Goal: Check status: Check status

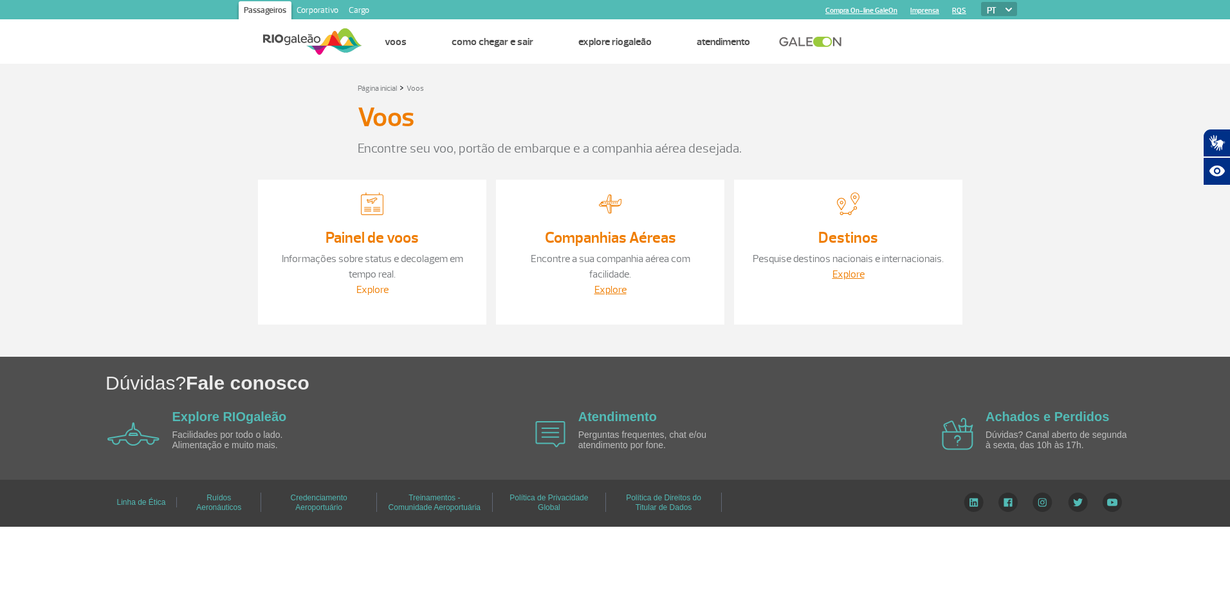
click at [374, 289] on link "Explore" at bounding box center [372, 289] width 32 height 13
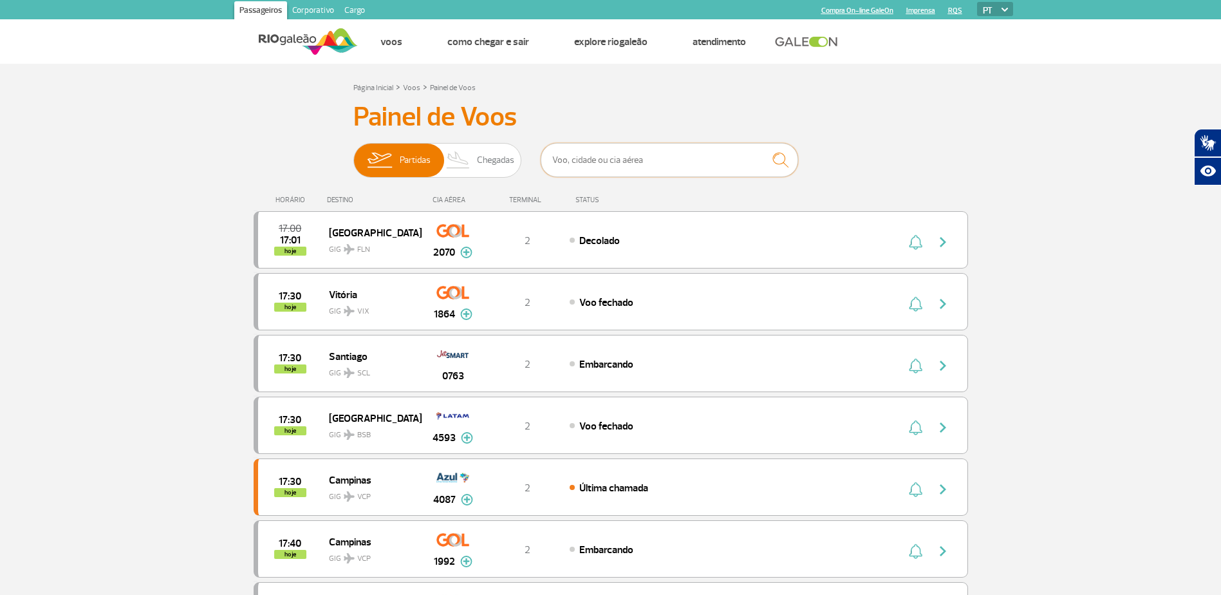
click at [615, 164] on input "text" at bounding box center [669, 160] width 257 height 34
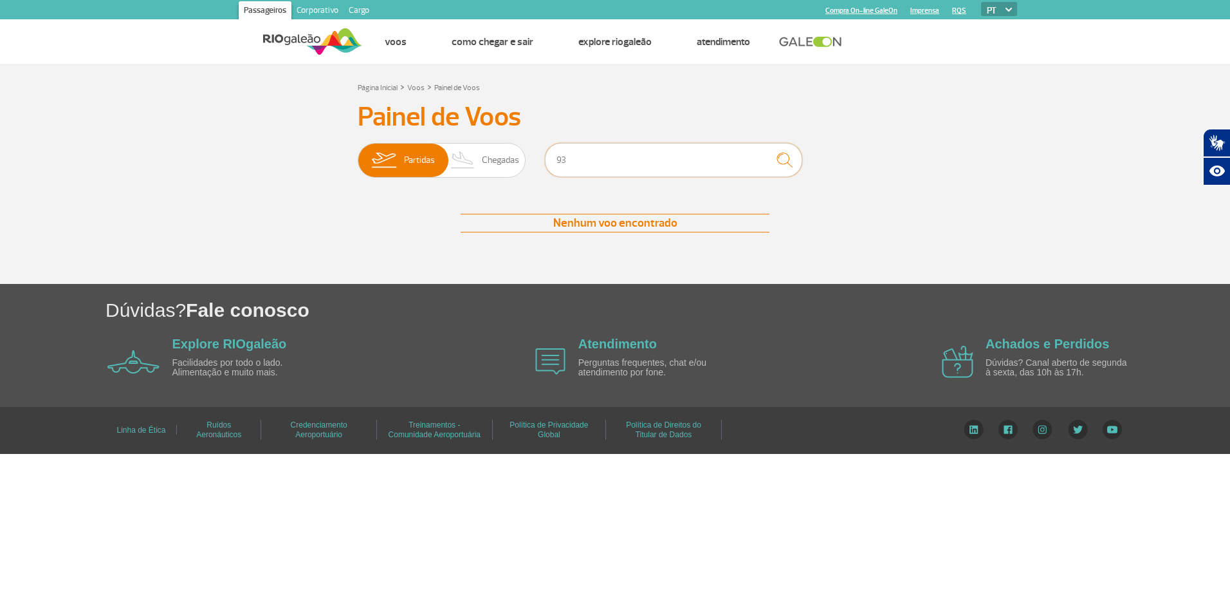
type input "9"
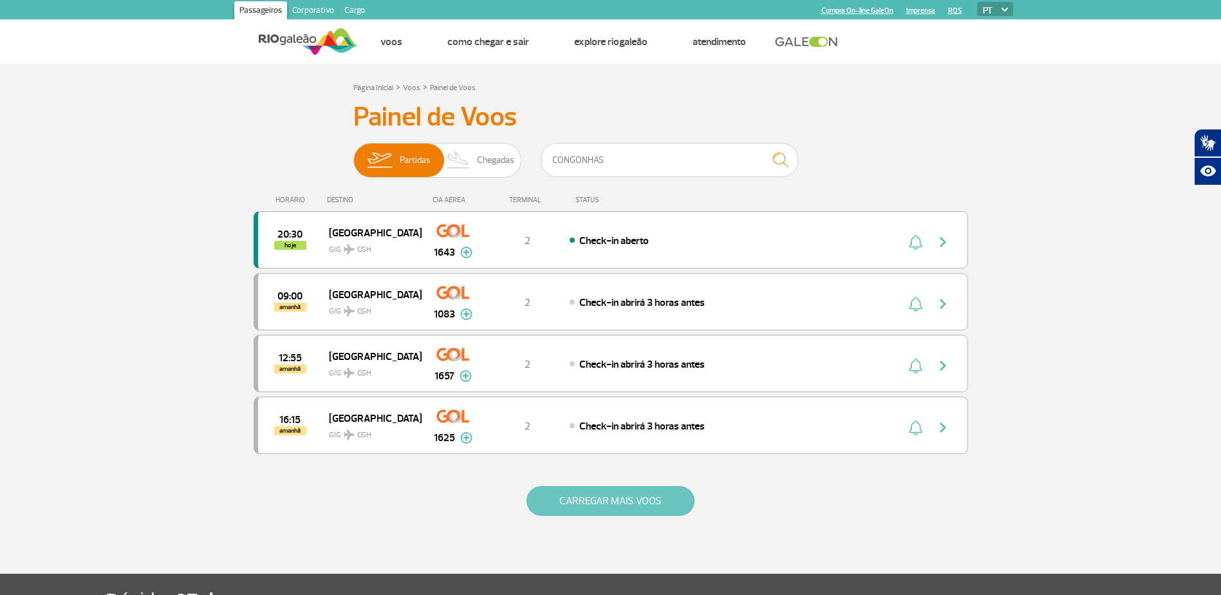
click at [625, 499] on button "CARREGAR MAIS VOOS" at bounding box center [610, 501] width 168 height 30
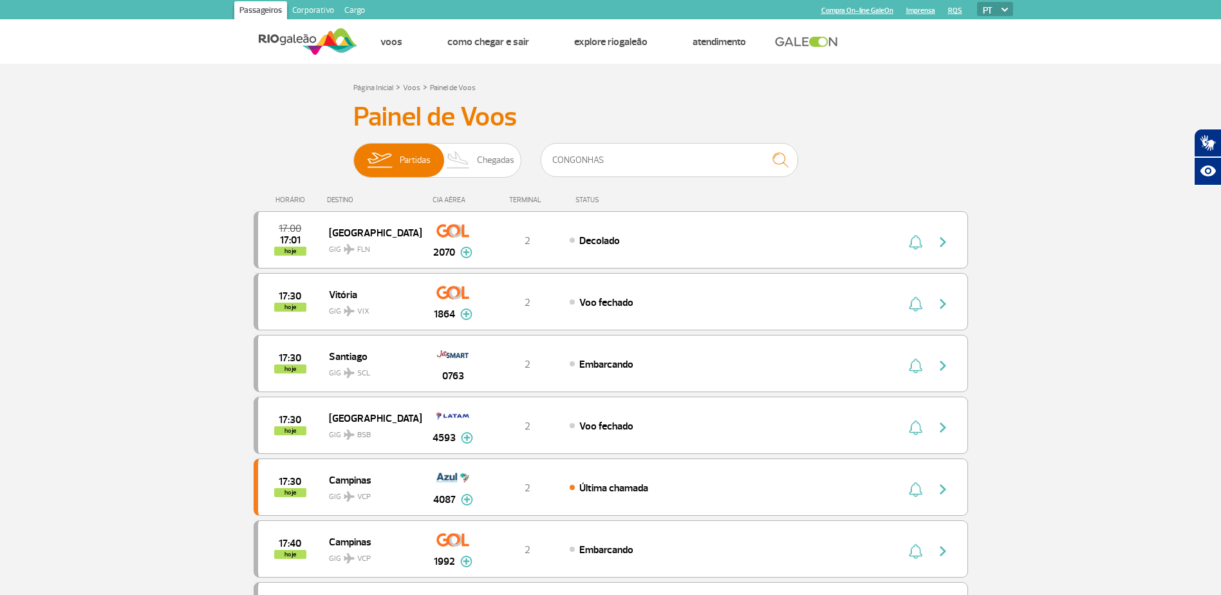
click at [341, 200] on div "DESTINO" at bounding box center [374, 200] width 94 height 8
click at [395, 166] on img at bounding box center [379, 159] width 41 height 33
click at [353, 154] on input "Partidas Chegadas" at bounding box center [353, 154] width 0 height 0
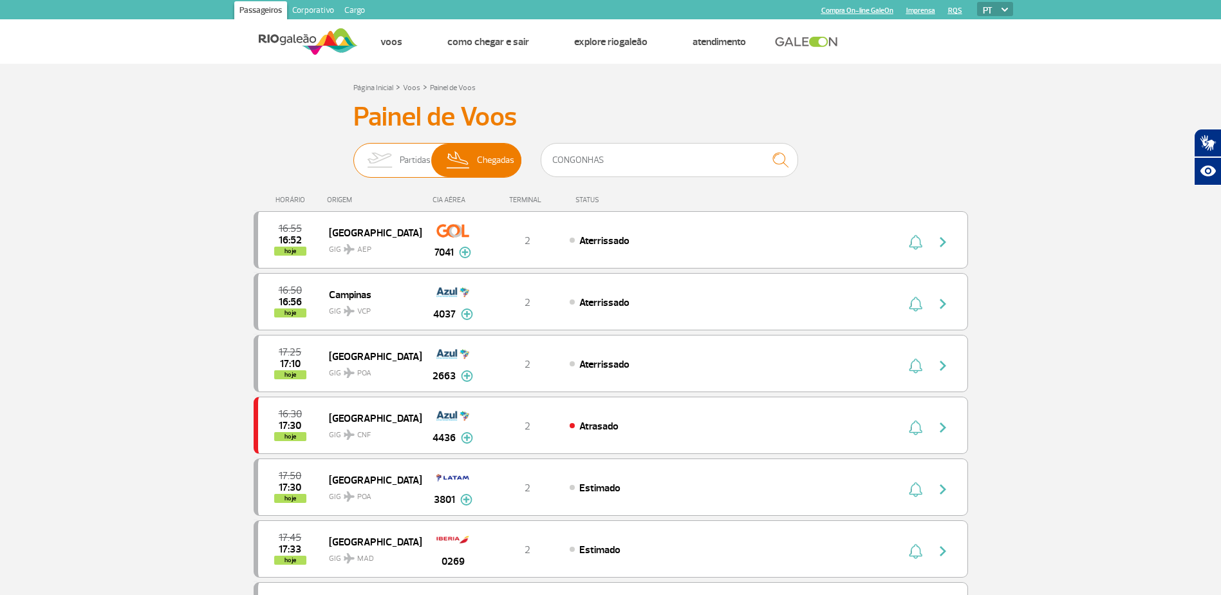
click at [410, 158] on span "Partidas" at bounding box center [415, 159] width 31 height 33
click at [353, 154] on input "Partidas Chegadas" at bounding box center [353, 154] width 0 height 0
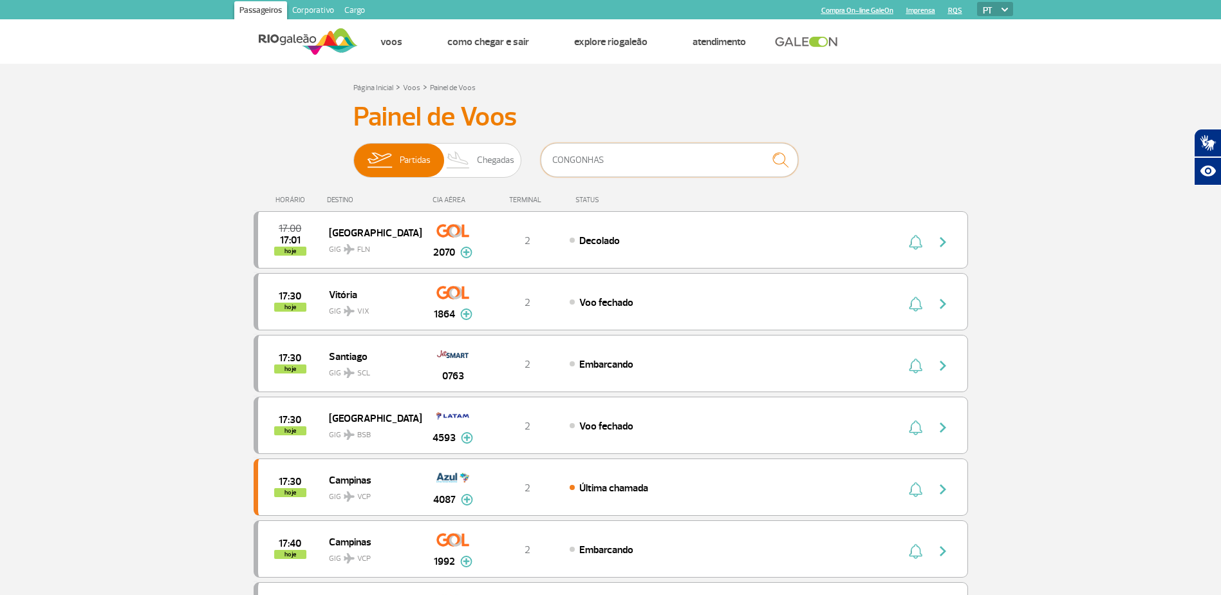
drag, startPoint x: 617, startPoint y: 169, endPoint x: 537, endPoint y: 172, distance: 80.5
click at [537, 172] on div "Partidas Chegadas CONGONHAS" at bounding box center [610, 162] width 515 height 39
type input "[GEOGRAPHIC_DATA]"
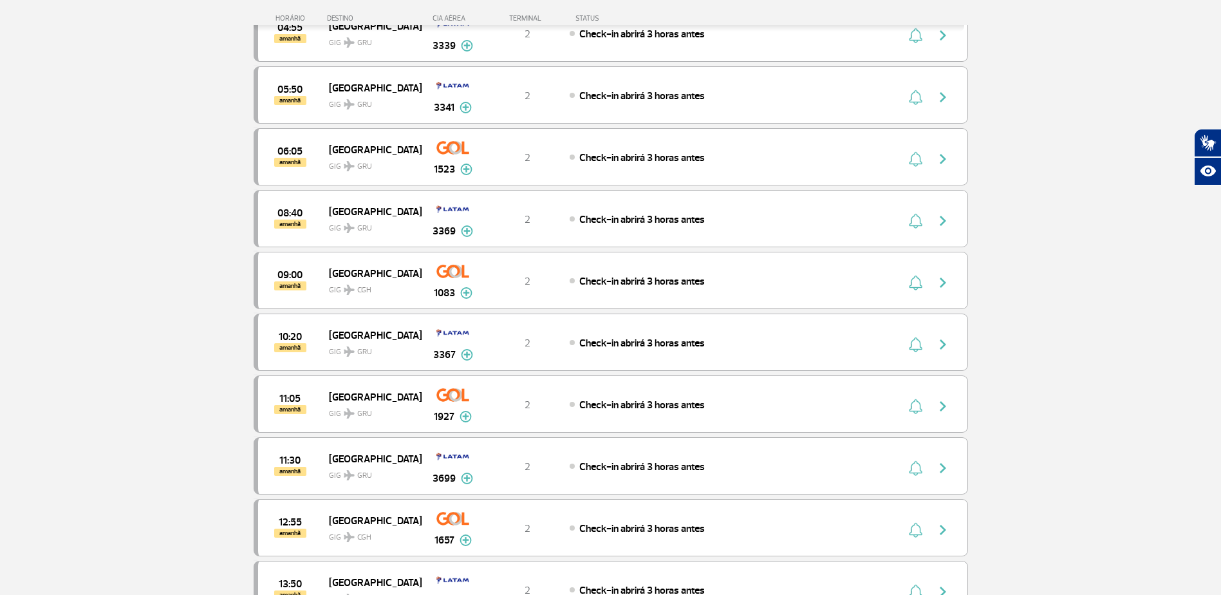
scroll to position [515, 0]
